Goal: Transaction & Acquisition: Purchase product/service

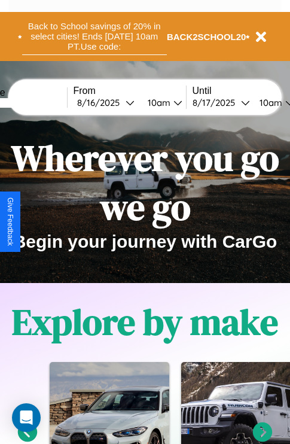
click at [94, 37] on button "Back to School savings of 20% in select cities! Ends 9/1 at 10am PT. Use code:" at bounding box center [94, 36] width 145 height 37
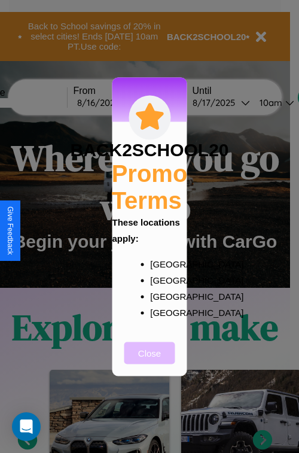
click at [150, 361] on button "Close" at bounding box center [150, 353] width 51 height 22
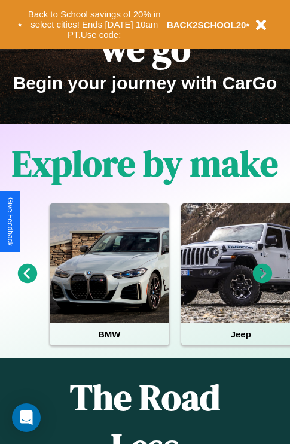
scroll to position [184, 0]
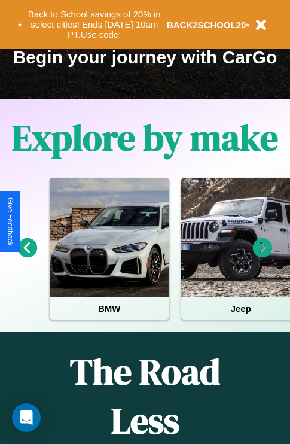
click at [263, 256] on icon at bounding box center [263, 248] width 20 height 20
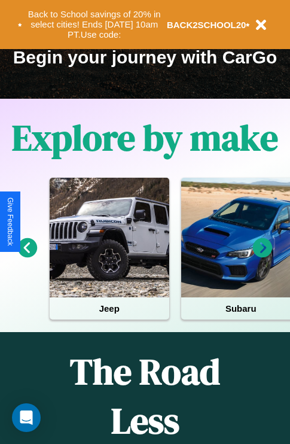
click at [27, 256] on icon at bounding box center [28, 248] width 20 height 20
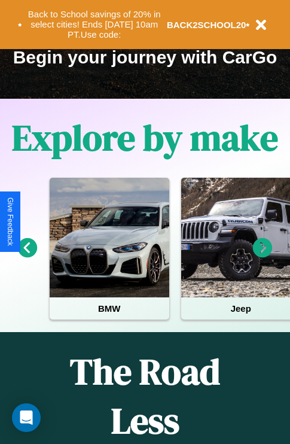
click at [27, 256] on icon at bounding box center [28, 248] width 20 height 20
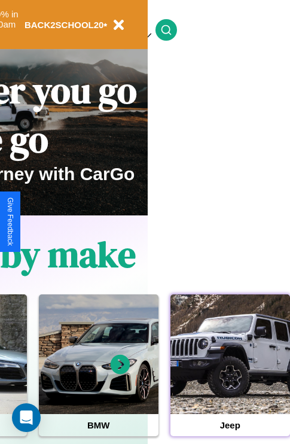
click at [230, 373] on div at bounding box center [231, 355] width 120 height 120
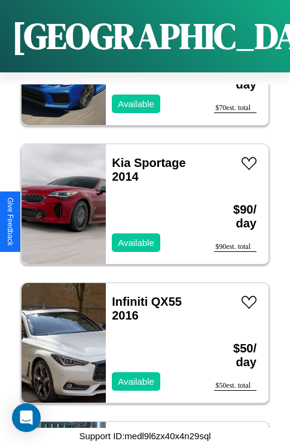
scroll to position [3517, 0]
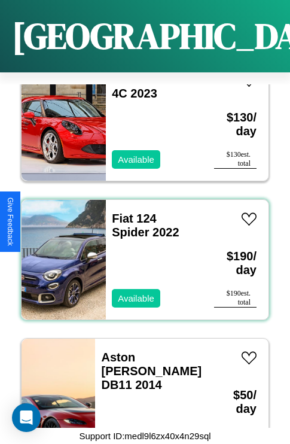
click at [141, 253] on div "Fiat 124 Spider 2022 Available" at bounding box center [154, 260] width 96 height 120
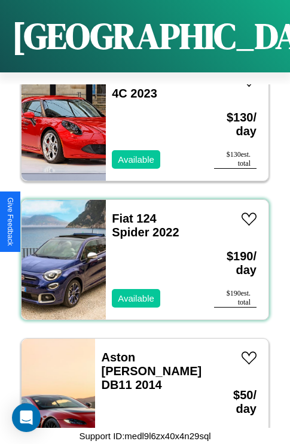
click at [141, 253] on div "Fiat 124 Spider 2022 Available" at bounding box center [154, 260] width 96 height 120
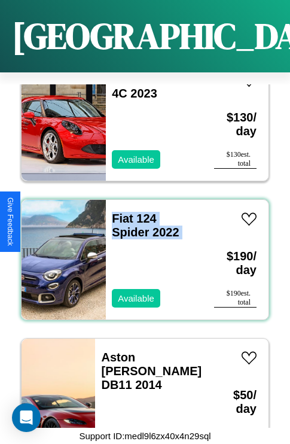
click at [141, 253] on div "Fiat 124 Spider 2022 Available" at bounding box center [154, 260] width 96 height 120
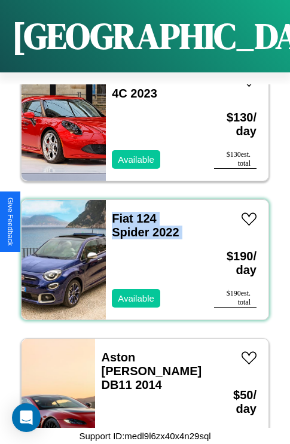
click at [141, 253] on div "Fiat 124 Spider 2022 Available" at bounding box center [154, 260] width 96 height 120
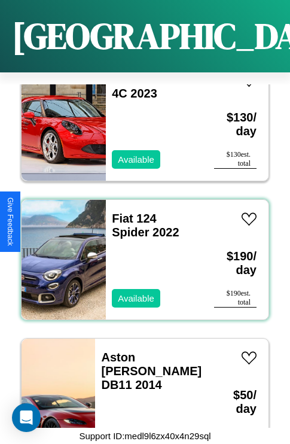
click at [141, 253] on div "Fiat 124 Spider 2022 Available" at bounding box center [154, 260] width 96 height 120
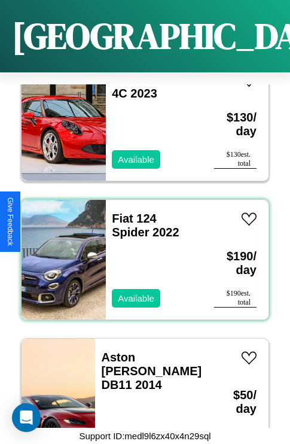
click at [141, 253] on div "Fiat 124 Spider 2022 Available" at bounding box center [154, 260] width 96 height 120
click at [119, 212] on link "Fiat 124 Spider 2022" at bounding box center [145, 225] width 67 height 27
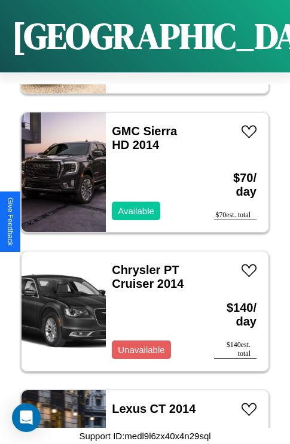
scroll to position [4073, 0]
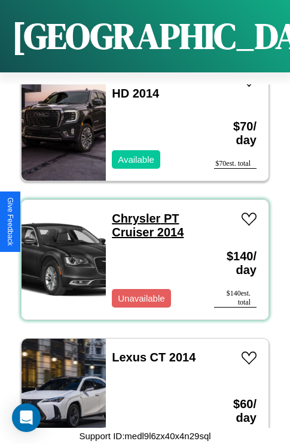
click at [132, 212] on link "Chrysler PT Cruiser 2014" at bounding box center [148, 225] width 72 height 27
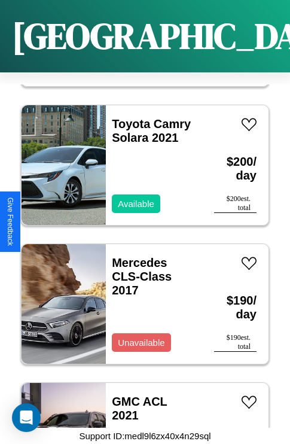
scroll to position [4767, 0]
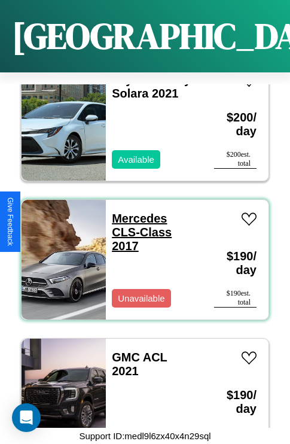
click at [136, 212] on link "Mercedes CLS-Class 2017" at bounding box center [142, 232] width 60 height 41
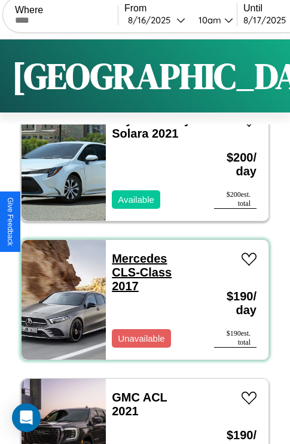
scroll to position [0, 0]
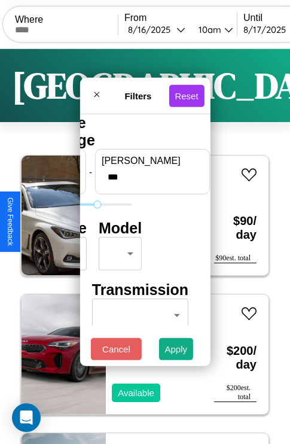
type input "***"
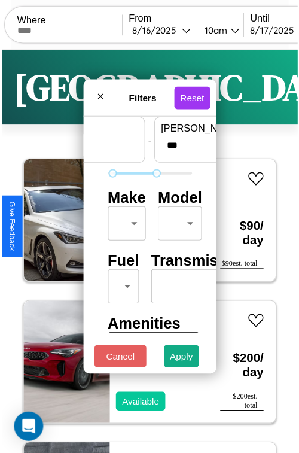
scroll to position [35, 0]
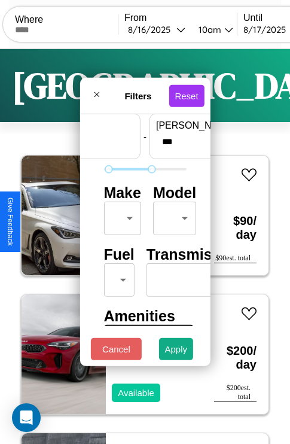
type input "**"
click at [120, 216] on body "CarGo Where From 8 / 16 / 2025 10am Until 8 / 17 / 2025 10am Become a Host Logi…" at bounding box center [145, 247] width 290 height 494
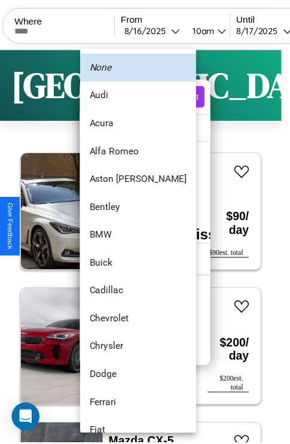
scroll to position [80, 0]
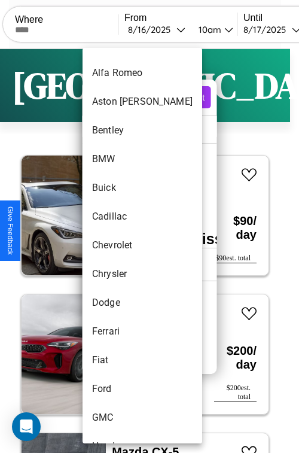
click at [120, 245] on li "Chevrolet" at bounding box center [143, 245] width 120 height 29
type input "*********"
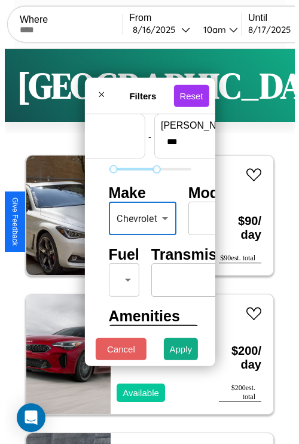
scroll to position [97, 0]
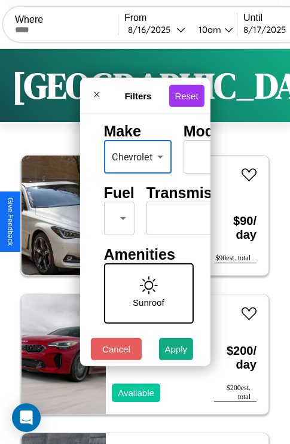
click at [117, 216] on body "CarGo Where From 8 / 16 / 2025 10am Until 8 / 17 / 2025 10am Become a Host Logi…" at bounding box center [145, 247] width 290 height 494
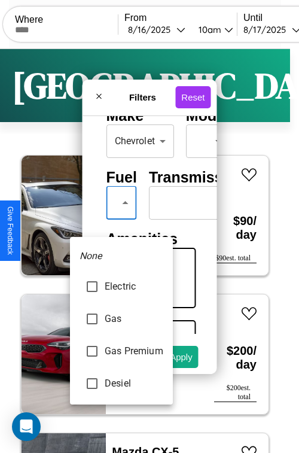
type input "********"
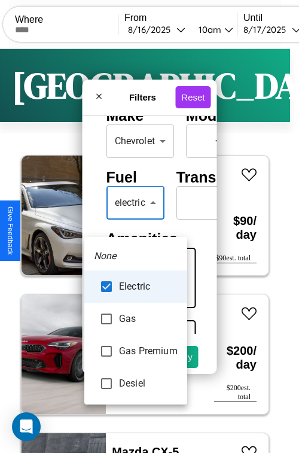
click at [136, 220] on div at bounding box center [149, 226] width 299 height 453
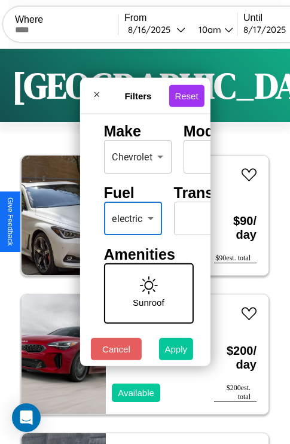
click at [177, 352] on button "Apply" at bounding box center [176, 349] width 35 height 22
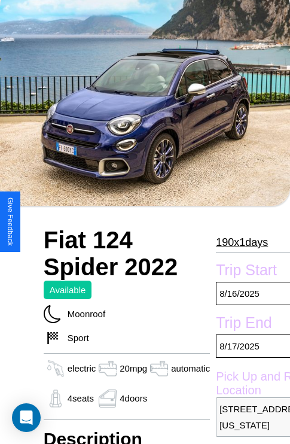
scroll to position [560, 0]
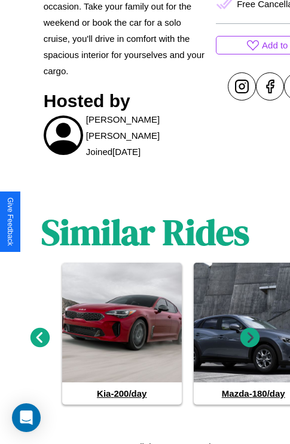
click at [250, 333] on icon at bounding box center [251, 338] width 20 height 20
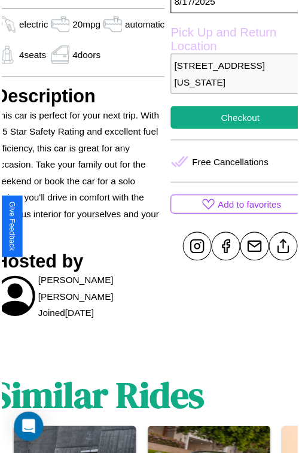
scroll to position [384, 57]
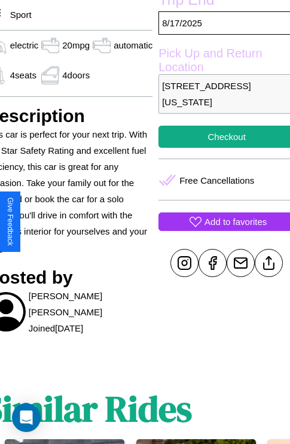
click at [222, 222] on p "Add to favorites" at bounding box center [236, 222] width 62 height 16
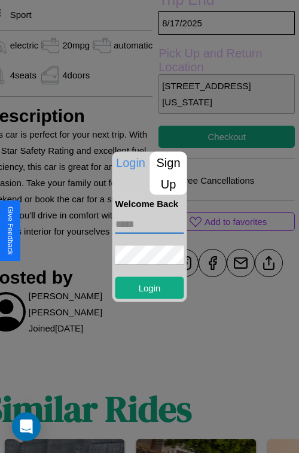
click at [150, 224] on input "text" at bounding box center [150, 223] width 69 height 19
type input "**********"
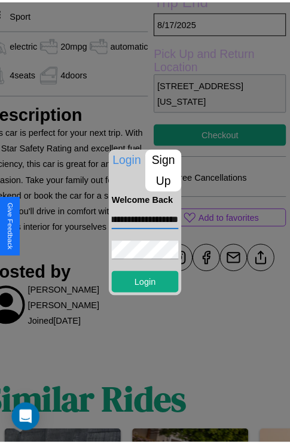
scroll to position [0, 0]
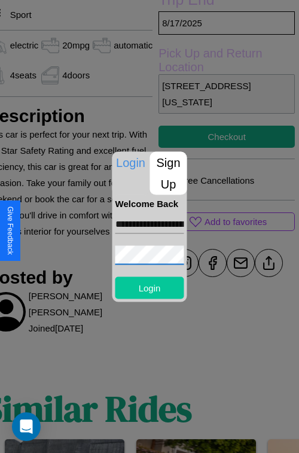
click at [150, 287] on button "Login" at bounding box center [150, 288] width 69 height 22
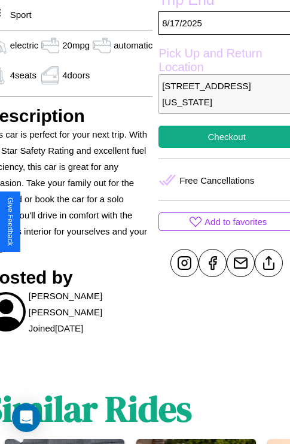
scroll to position [384, 57]
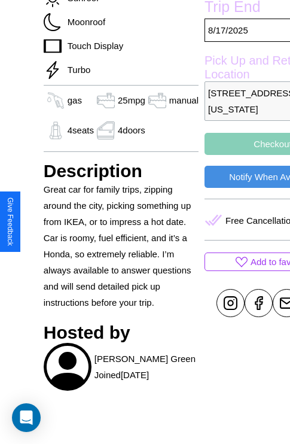
scroll to position [408, 0]
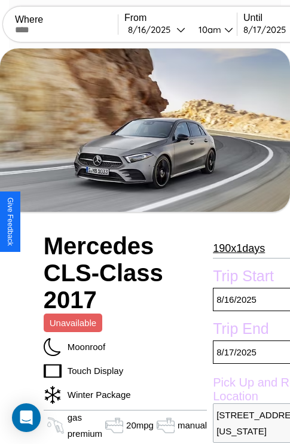
scroll to position [557, 0]
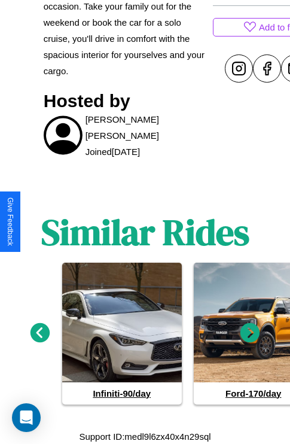
click at [250, 333] on icon at bounding box center [251, 333] width 20 height 20
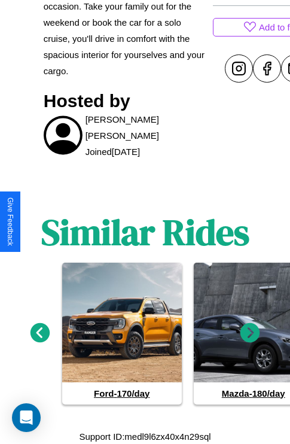
click at [250, 333] on icon at bounding box center [251, 333] width 20 height 20
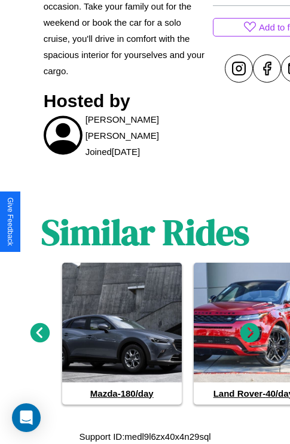
click at [40, 333] on icon at bounding box center [41, 333] width 20 height 20
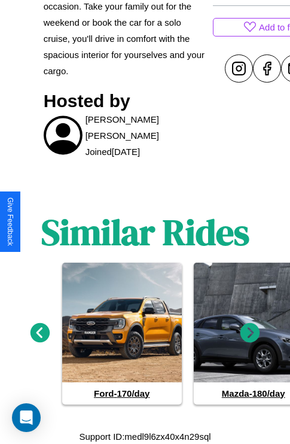
click at [250, 333] on icon at bounding box center [251, 333] width 20 height 20
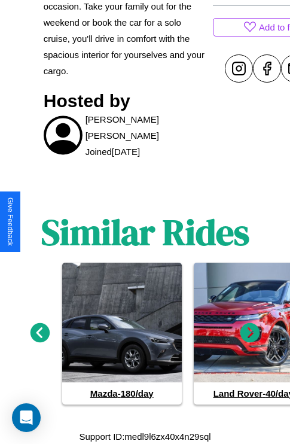
click at [250, 333] on icon at bounding box center [251, 333] width 20 height 20
